Goal: Information Seeking & Learning: Learn about a topic

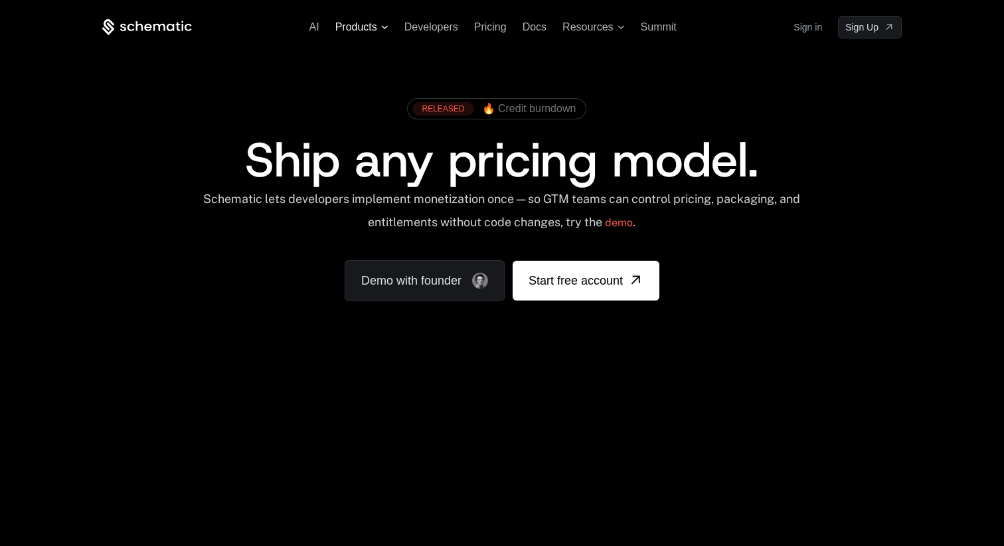
click at [380, 29] on span "Products" at bounding box center [361, 27] width 53 height 12
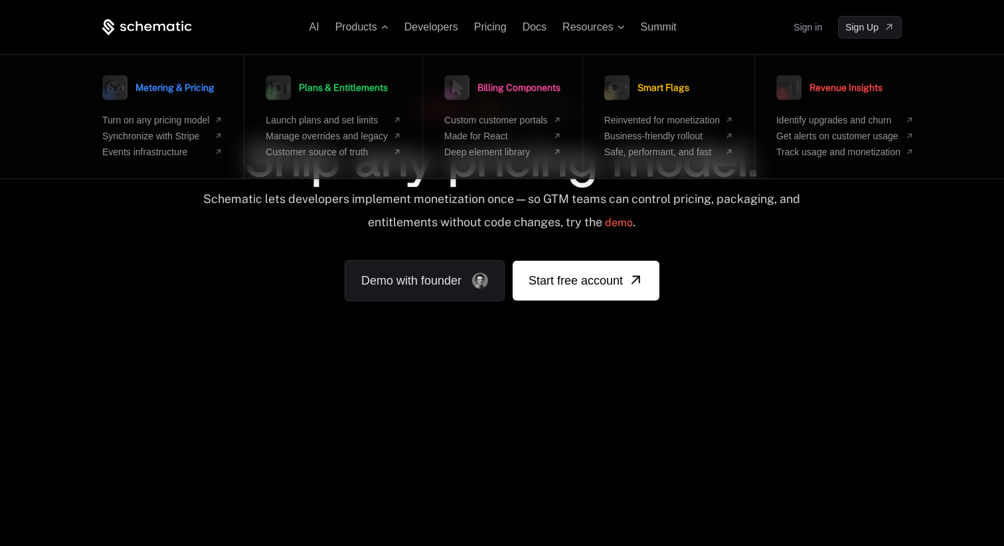
click at [230, 324] on div "RELEASED 🔥 Credit burndown Ship any pricing model. Schematic lets developers im…" at bounding box center [501, 196] width 863 height 316
